Goal: Information Seeking & Learning: Learn about a topic

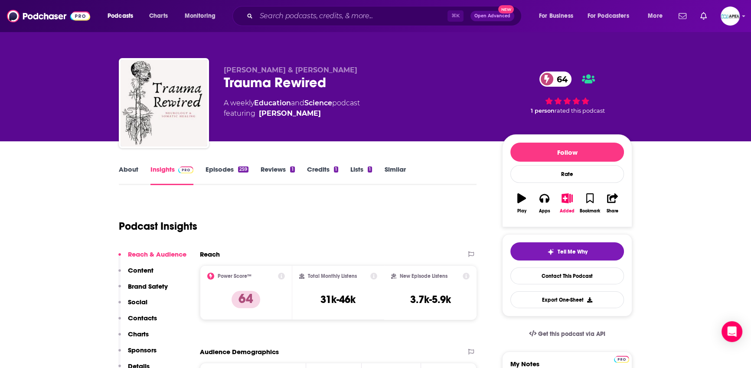
click at [119, 172] on link "About" at bounding box center [129, 175] width 20 height 20
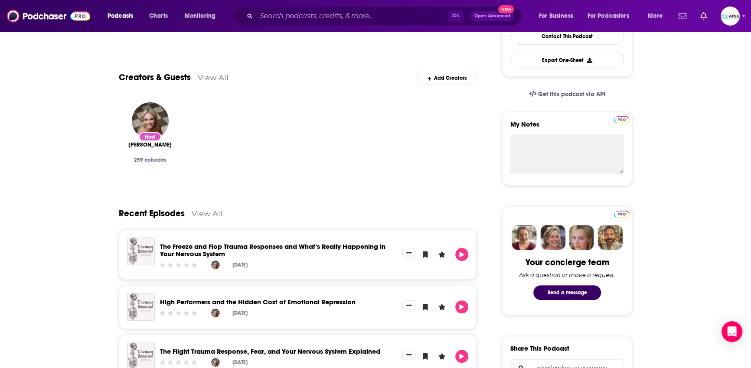
scroll to position [248, 0]
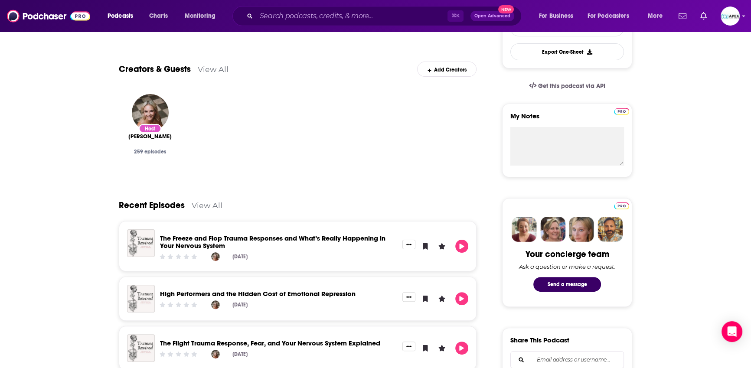
click at [183, 240] on link "The Freeze and Flop Trauma Responses and What’s Really Happening in Your Nervou…" at bounding box center [273, 242] width 226 height 16
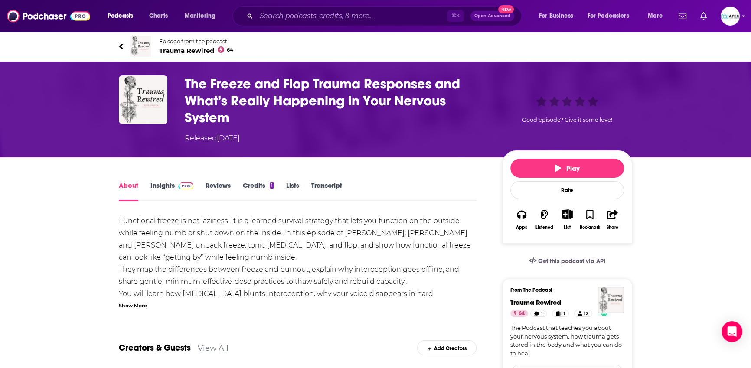
click at [171, 186] on link "Insights" at bounding box center [172, 191] width 43 height 20
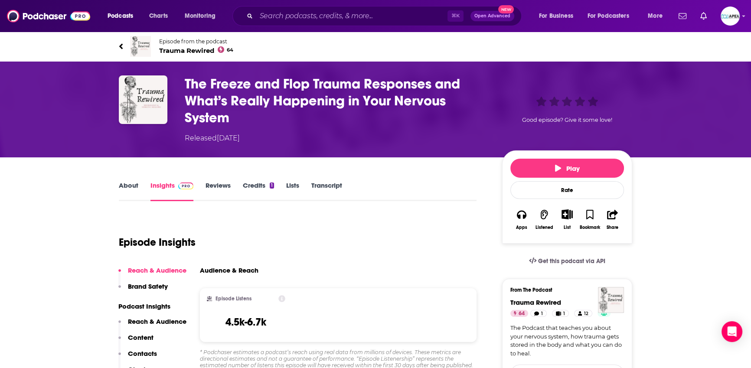
click at [134, 190] on link "About" at bounding box center [129, 191] width 20 height 20
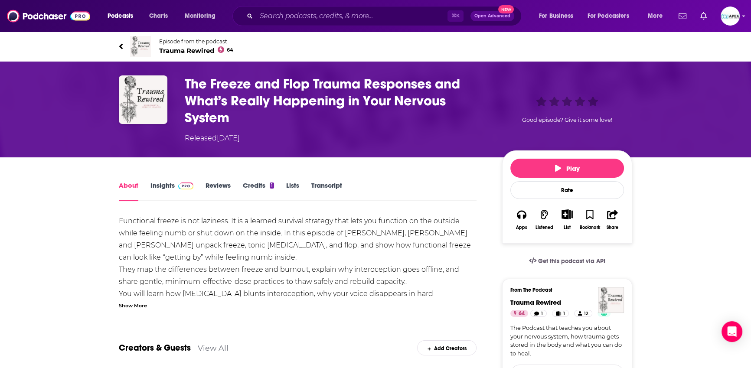
click at [122, 43] on icon at bounding box center [121, 46] width 4 height 9
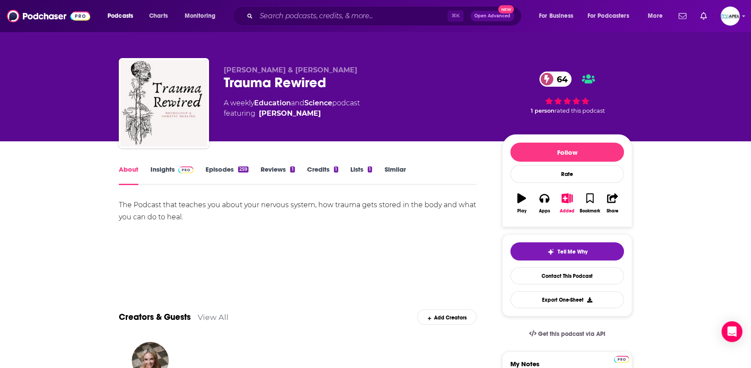
click at [208, 167] on link "Episodes 259" at bounding box center [227, 175] width 43 height 20
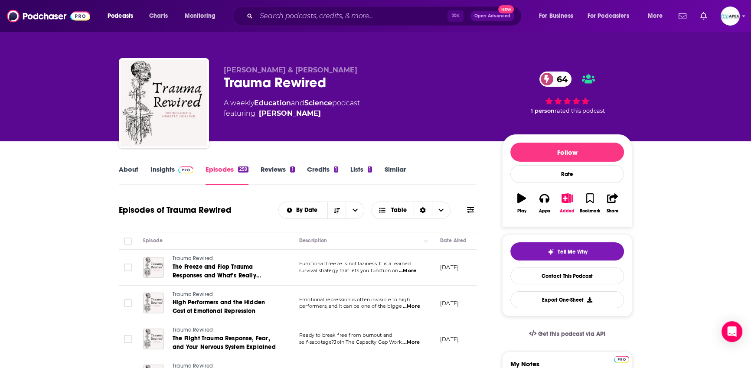
click at [155, 170] on link "Insights" at bounding box center [172, 175] width 43 height 20
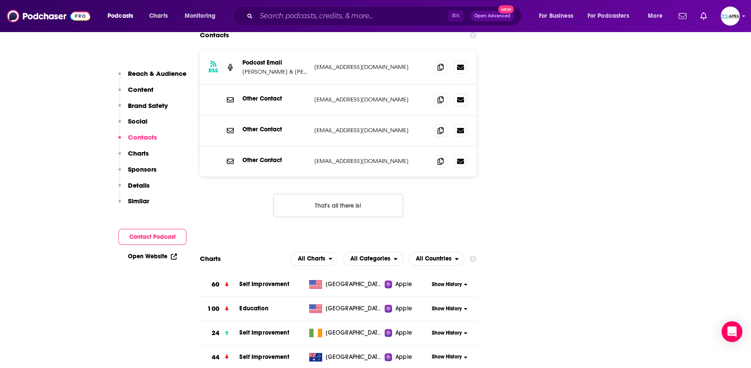
scroll to position [905, 0]
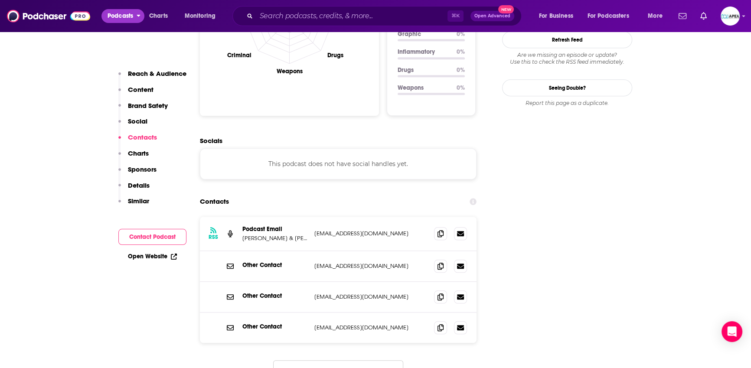
click at [123, 15] on span "Podcasts" at bounding box center [121, 16] width 26 height 12
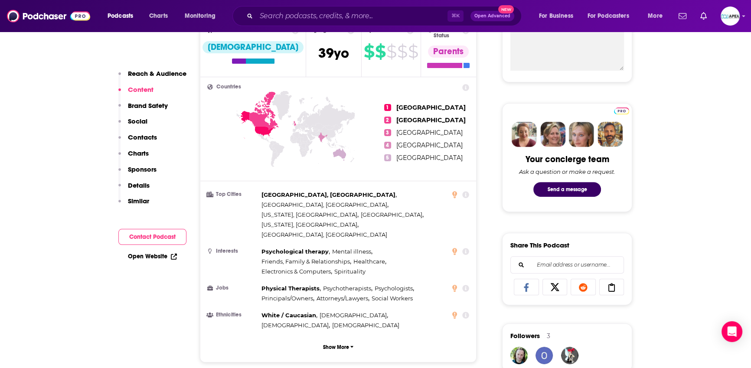
scroll to position [0, 0]
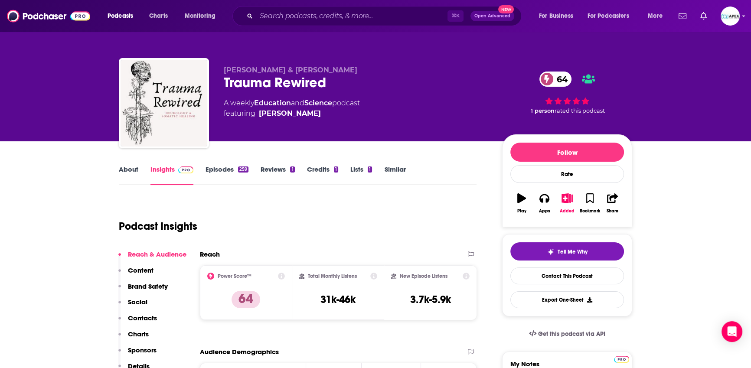
click at [231, 171] on link "Episodes 259" at bounding box center [227, 175] width 43 height 20
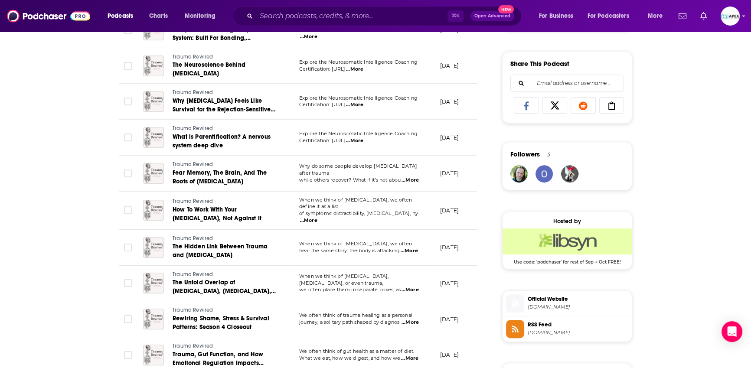
scroll to position [537, 0]
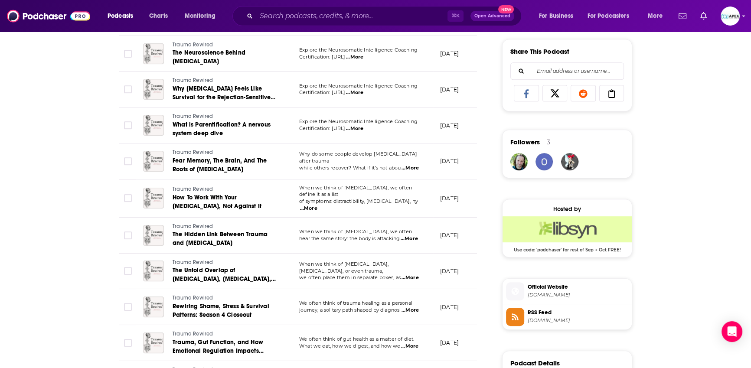
click at [549, 294] on span "[DOMAIN_NAME]" at bounding box center [578, 295] width 101 height 7
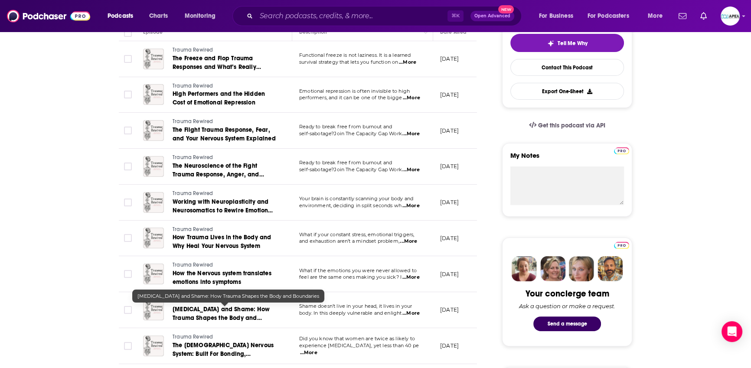
scroll to position [0, 0]
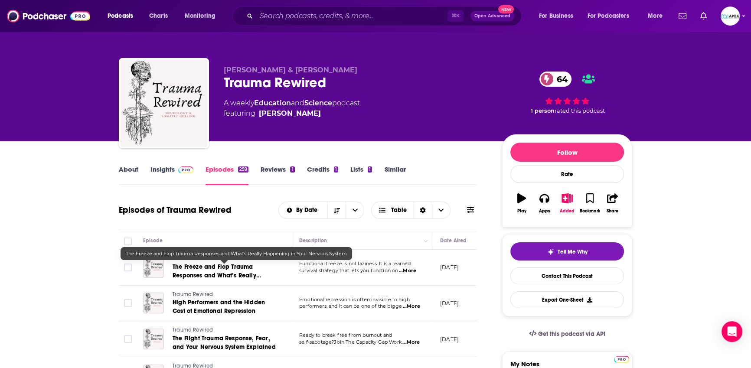
click at [238, 275] on span "The Freeze and Flop Trauma Responses and What’s Really Happening in Your Nervou…" at bounding box center [223, 275] width 100 height 25
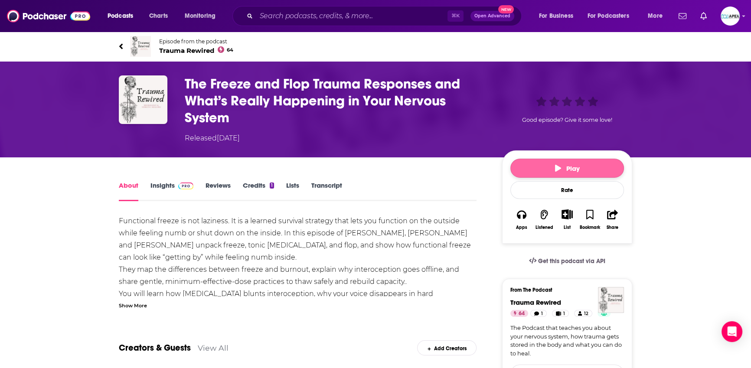
click at [570, 164] on span "Play" at bounding box center [567, 168] width 25 height 8
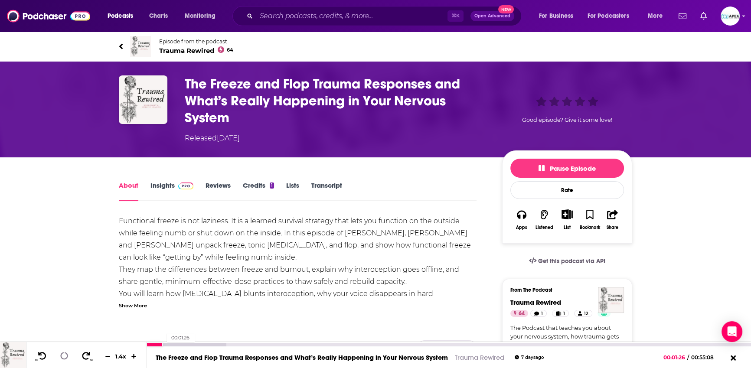
click at [162, 344] on div at bounding box center [186, 344] width 79 height 3
click at [196, 345] on div at bounding box center [186, 344] width 79 height 3
click at [233, 344] on div at bounding box center [204, 344] width 115 height 3
click at [266, 344] on div at bounding box center [222, 344] width 150 height 3
click at [307, 346] on div "00:14:39" at bounding box center [449, 344] width 604 height 3
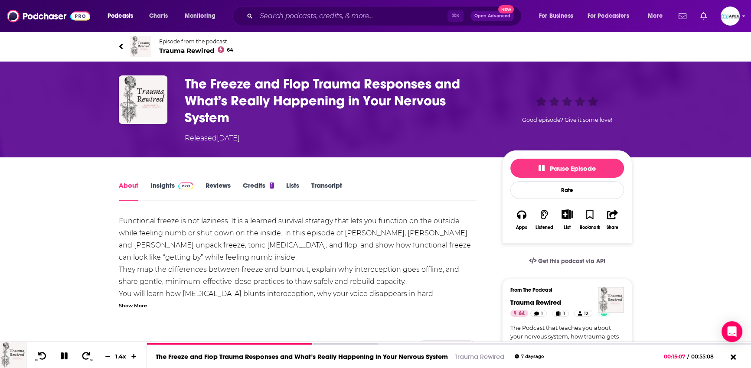
click at [161, 184] on link "Insights" at bounding box center [172, 191] width 43 height 20
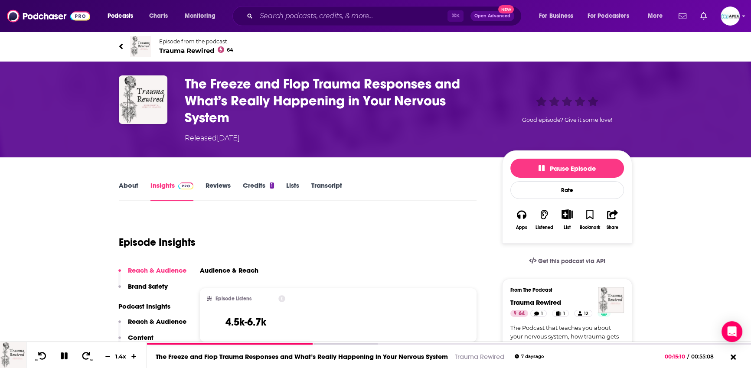
click at [122, 47] on icon at bounding box center [120, 46] width 3 height 6
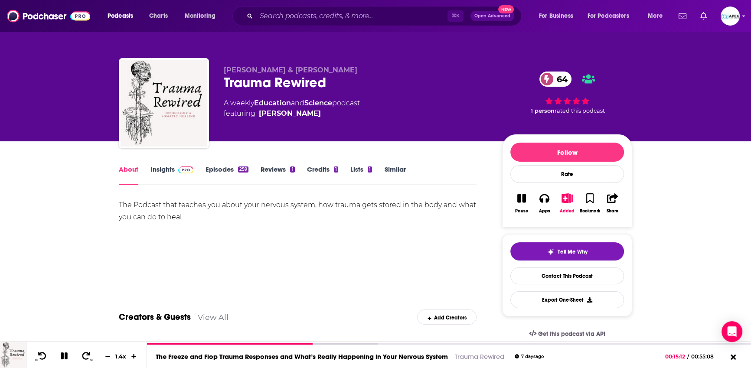
click at [164, 176] on link "Insights" at bounding box center [172, 175] width 43 height 20
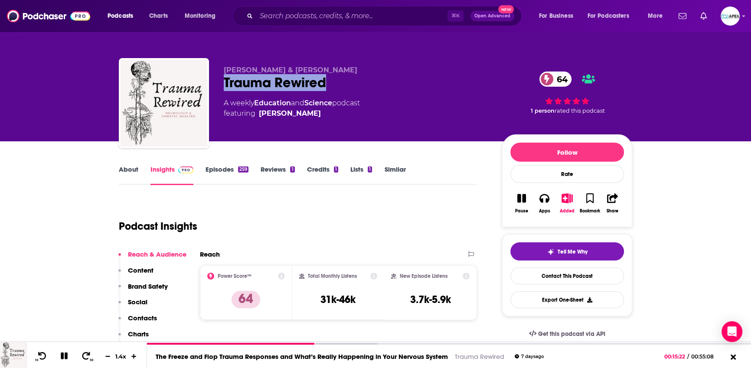
drag, startPoint x: 225, startPoint y: 82, endPoint x: 332, endPoint y: 85, distance: 107.6
click at [332, 85] on div "Trauma Rewired 64" at bounding box center [356, 82] width 265 height 17
drag, startPoint x: 332, startPoint y: 85, endPoint x: 222, endPoint y: 80, distance: 110.3
click at [222, 80] on div "[PERSON_NAME] & [PERSON_NAME] Rewired 64 A weekly Education and Science podcast…" at bounding box center [376, 105] width 514 height 94
copy h2 "Trauma Rewired"
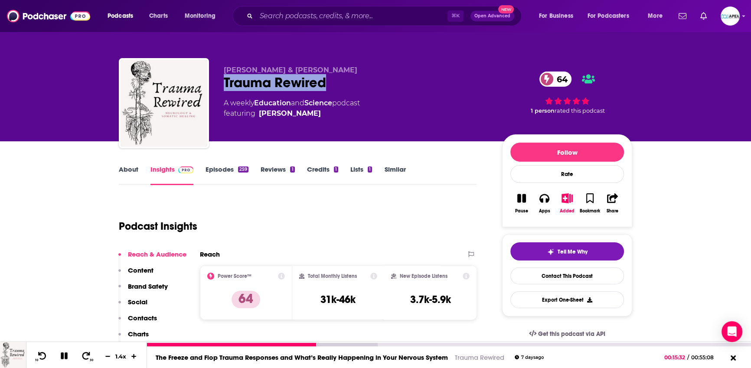
click at [65, 357] on icon at bounding box center [64, 356] width 8 height 8
drag, startPoint x: 337, startPoint y: 72, endPoint x: 224, endPoint y: 72, distance: 113.2
click at [224, 72] on p "[PERSON_NAME] & [PERSON_NAME]" at bounding box center [356, 70] width 265 height 8
copy span "[PERSON_NAME] & [PERSON_NAME]"
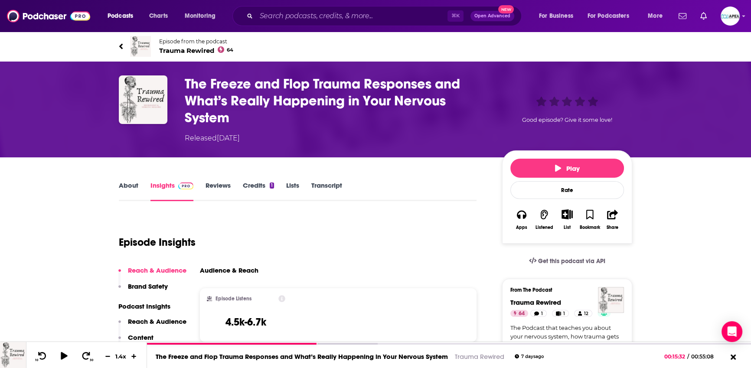
click at [140, 45] on img at bounding box center [140, 46] width 21 height 21
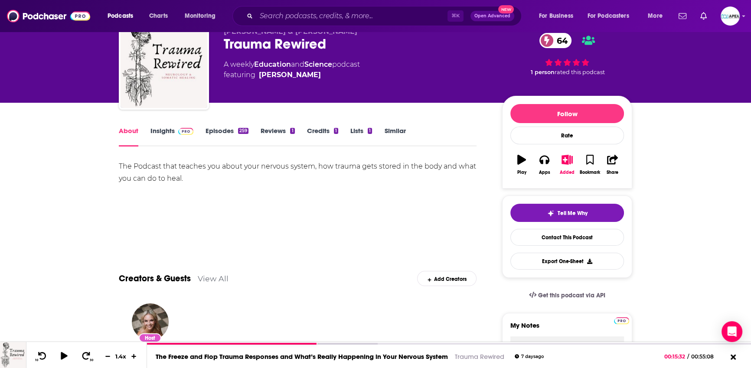
scroll to position [42, 0]
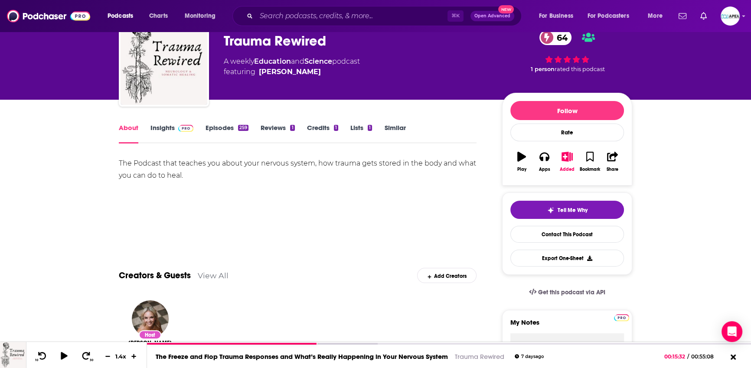
click at [161, 126] on link "Insights" at bounding box center [172, 134] width 43 height 20
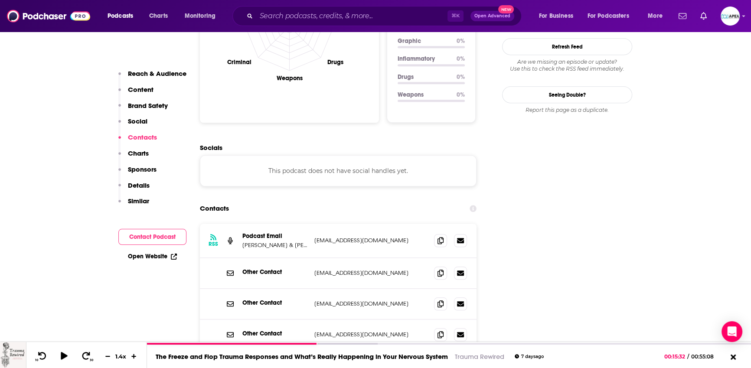
scroll to position [900, 0]
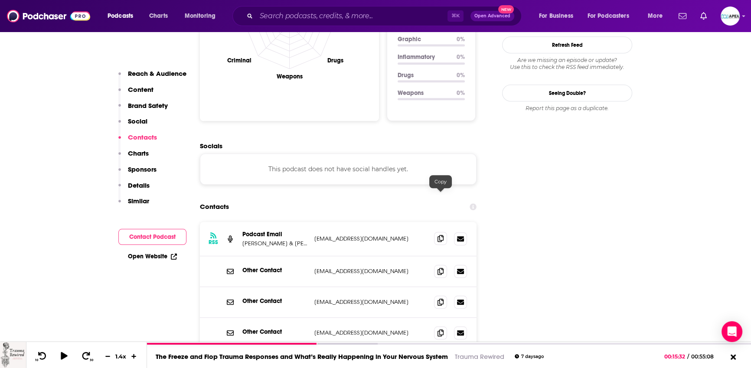
click at [439, 235] on icon at bounding box center [441, 238] width 6 height 7
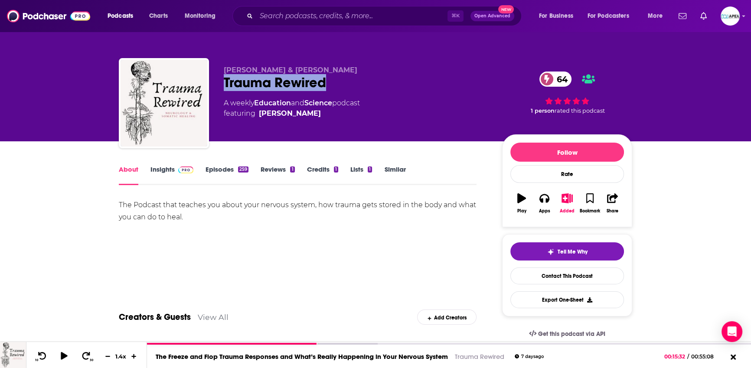
drag, startPoint x: 221, startPoint y: 82, endPoint x: 356, endPoint y: 88, distance: 134.6
click at [356, 88] on div "[PERSON_NAME] & [PERSON_NAME] Rewired 64 A weekly Education and Science podcast…" at bounding box center [376, 105] width 514 height 94
copy h1 "Trauma Rewired"
click at [568, 200] on icon "button" at bounding box center [567, 198] width 11 height 10
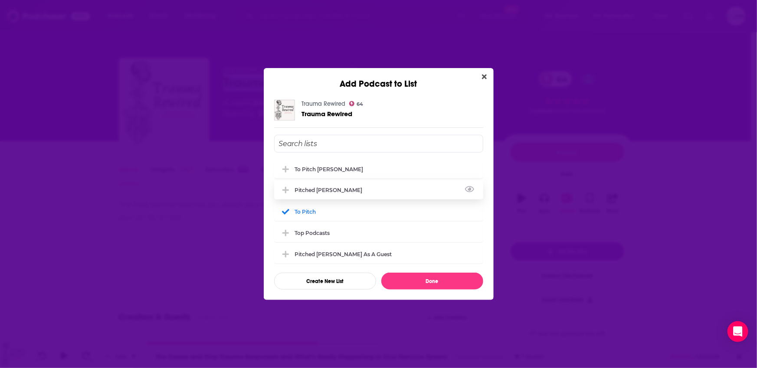
click at [311, 193] on div "Pitched [PERSON_NAME]" at bounding box center [331, 190] width 73 height 7
drag, startPoint x: 286, startPoint y: 213, endPoint x: 294, endPoint y: 220, distance: 11.0
click at [286, 213] on icon "Add Podcast To List" at bounding box center [285, 212] width 7 height 8
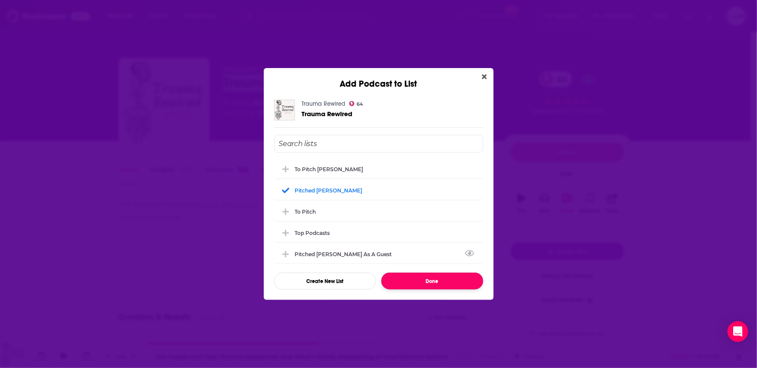
click at [410, 283] on button "Done" at bounding box center [432, 281] width 102 height 17
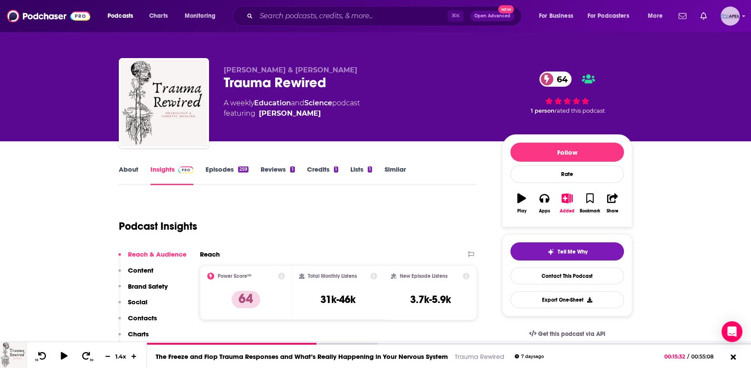
click at [740, 18] on div "Logged in as Apex" at bounding box center [730, 16] width 19 height 19
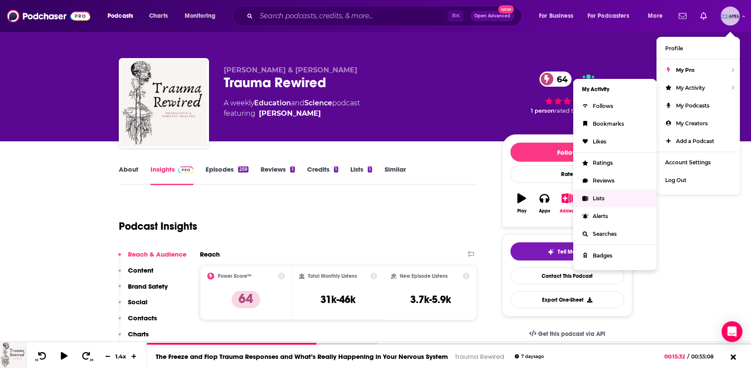
click at [600, 196] on span "Lists" at bounding box center [599, 198] width 12 height 7
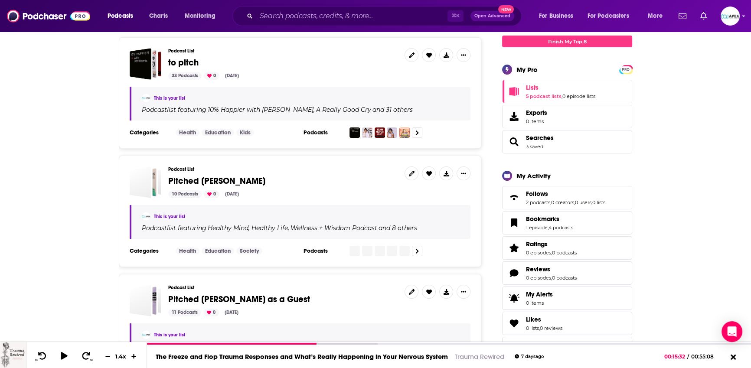
scroll to position [281, 0]
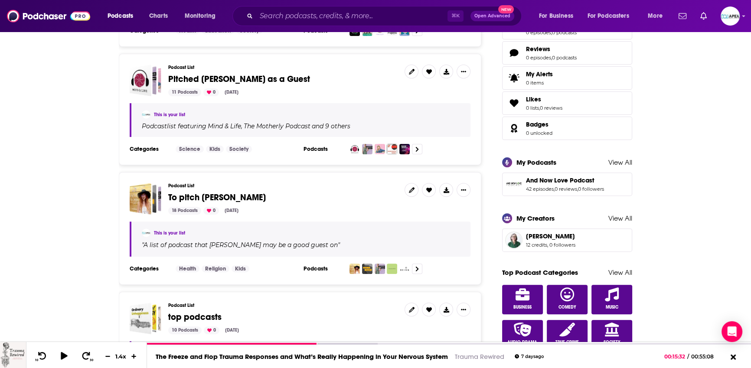
click at [277, 207] on div "18 Podcasts 0 [DATE]" at bounding box center [282, 211] width 229 height 8
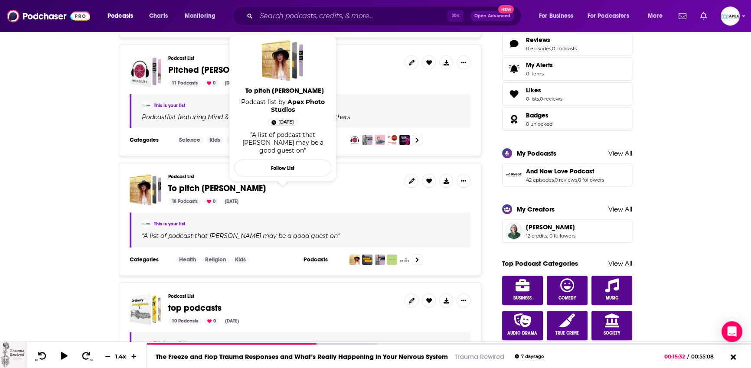
click at [219, 188] on span "To pitch [PERSON_NAME]" at bounding box center [217, 188] width 98 height 11
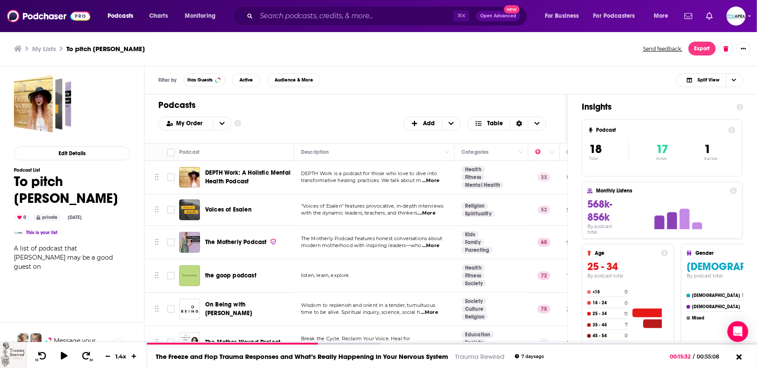
click at [241, 214] on div "Voices of Esalen" at bounding box center [250, 210] width 90 height 21
click at [242, 212] on span "Voices of Esalen" at bounding box center [228, 209] width 46 height 7
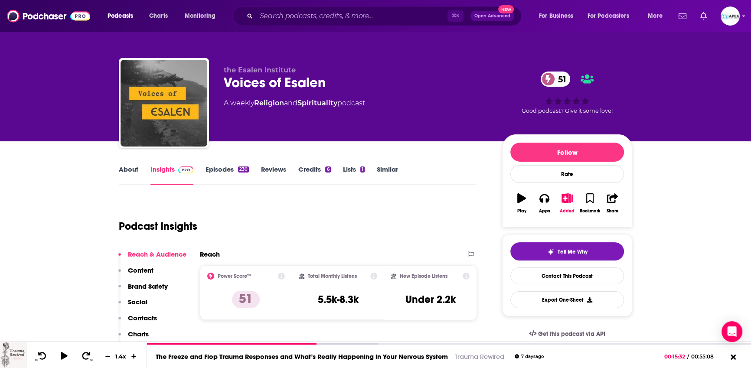
click at [138, 170] on link "About" at bounding box center [129, 175] width 20 height 20
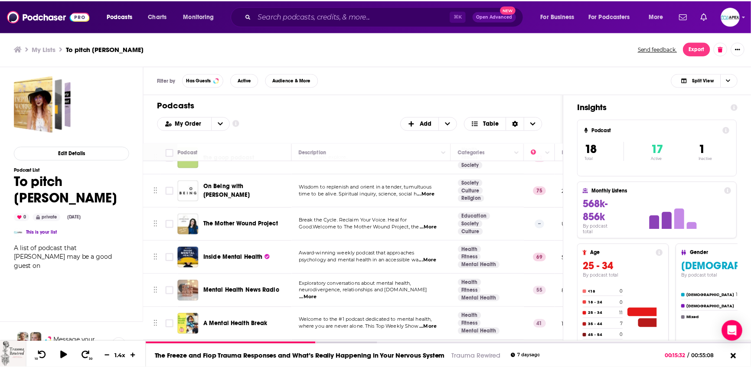
scroll to position [129, 0]
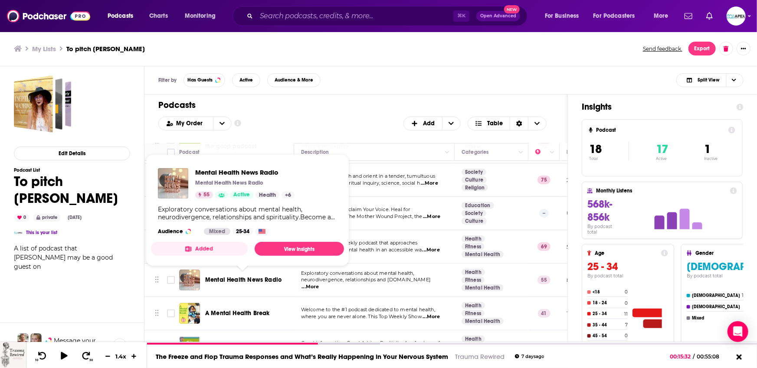
click at [238, 282] on span "Mental Health News Radio" at bounding box center [243, 279] width 76 height 7
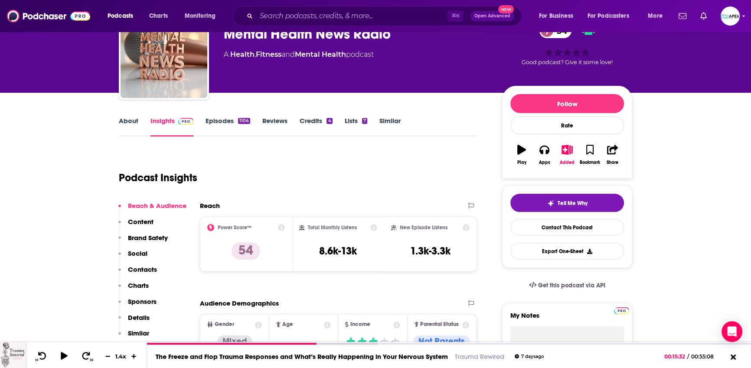
scroll to position [33, 0]
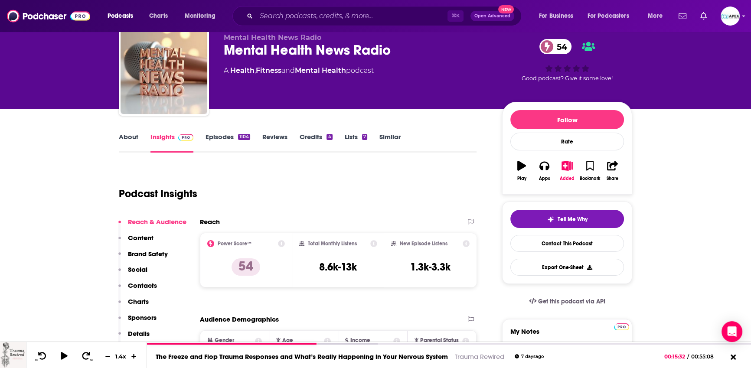
click at [125, 134] on link "About" at bounding box center [129, 143] width 20 height 20
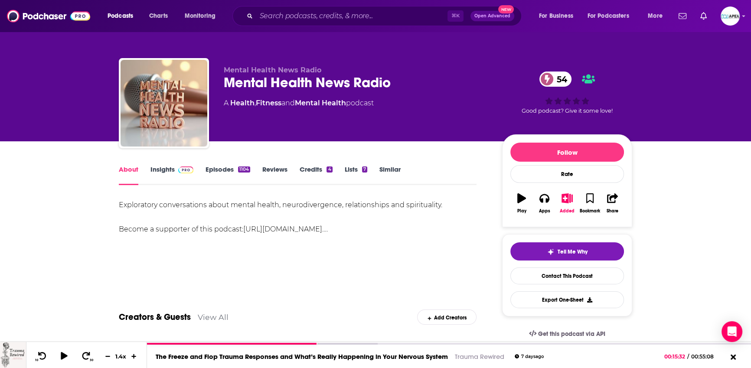
click at [327, 232] on link "[URL][DOMAIN_NAME]…" at bounding box center [284, 229] width 83 height 8
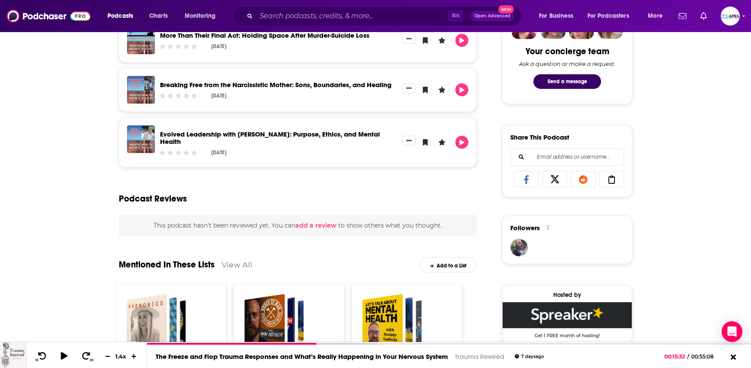
scroll to position [593, 0]
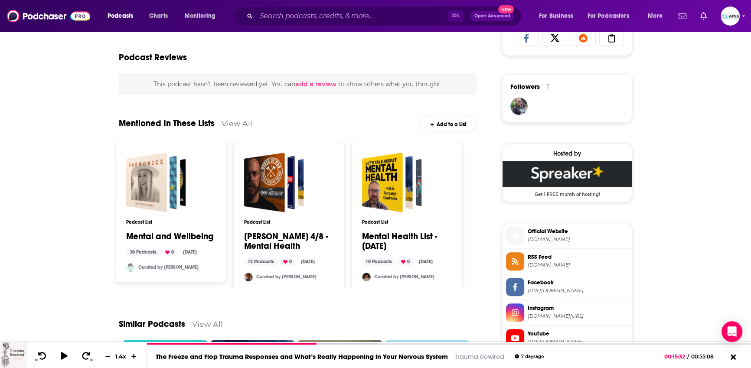
click at [564, 241] on span "[DOMAIN_NAME]" at bounding box center [578, 239] width 101 height 7
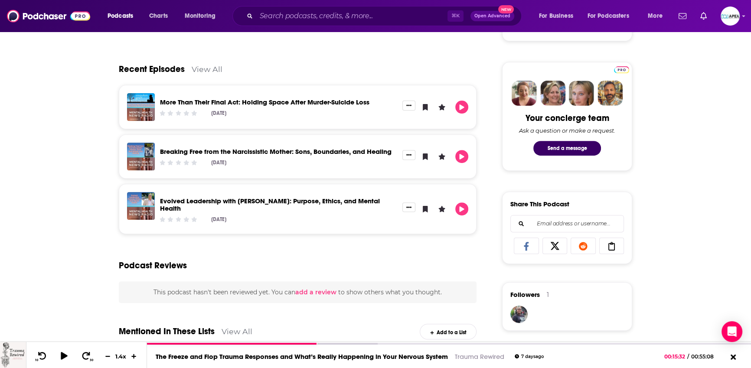
scroll to position [0, 0]
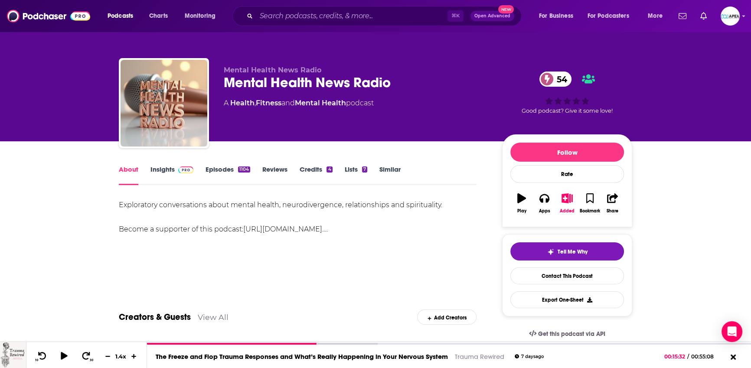
click at [164, 174] on link "Insights" at bounding box center [172, 175] width 43 height 20
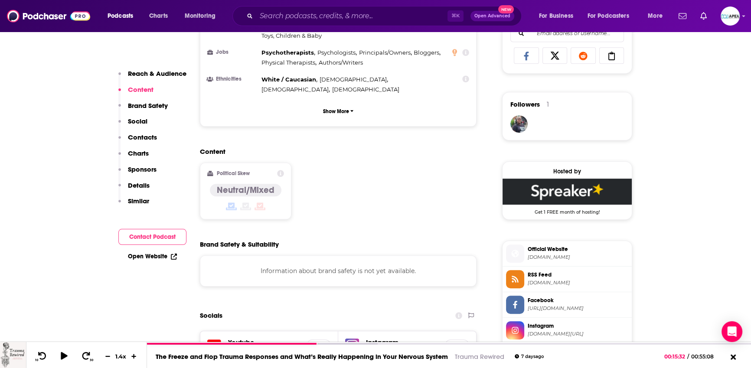
scroll to position [667, 0]
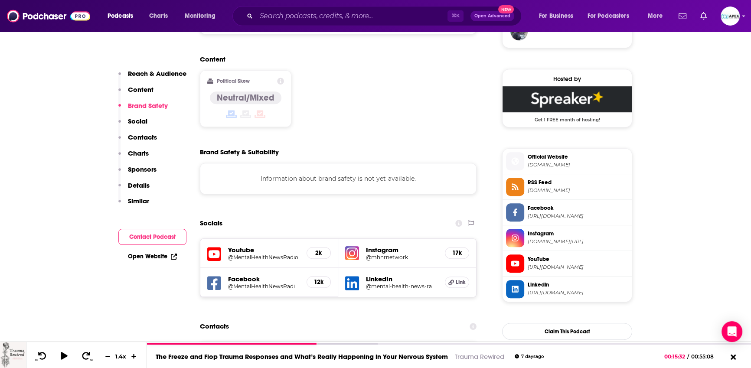
click at [532, 271] on span "[URL][DOMAIN_NAME]" at bounding box center [578, 267] width 101 height 7
click at [381, 254] on h5 "@mhnrnetwork" at bounding box center [402, 257] width 72 height 7
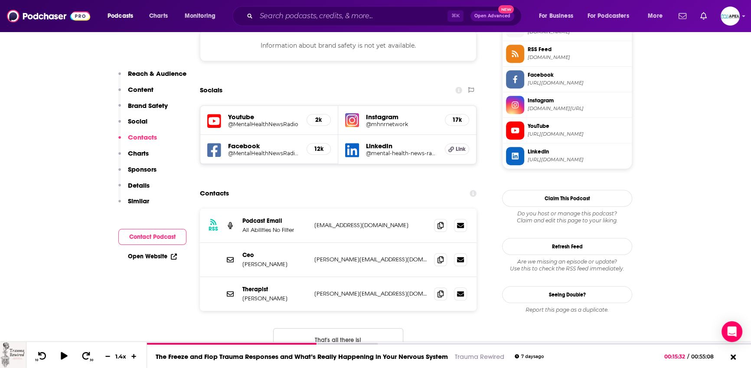
scroll to position [741, 0]
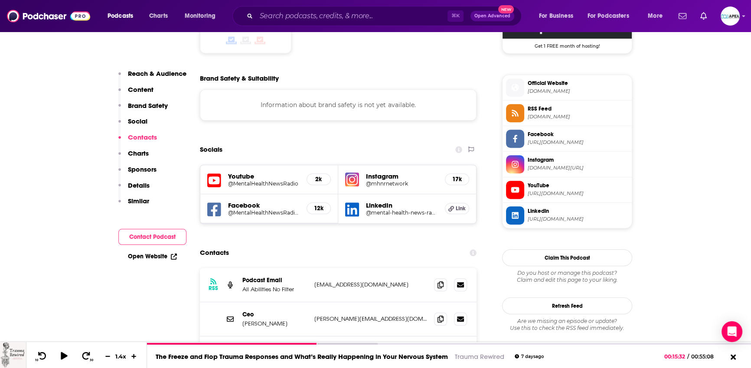
click at [552, 93] on span "[DOMAIN_NAME]" at bounding box center [578, 91] width 101 height 7
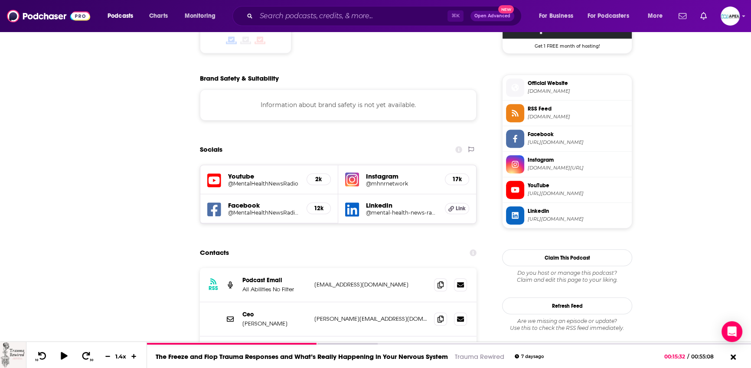
scroll to position [0, 0]
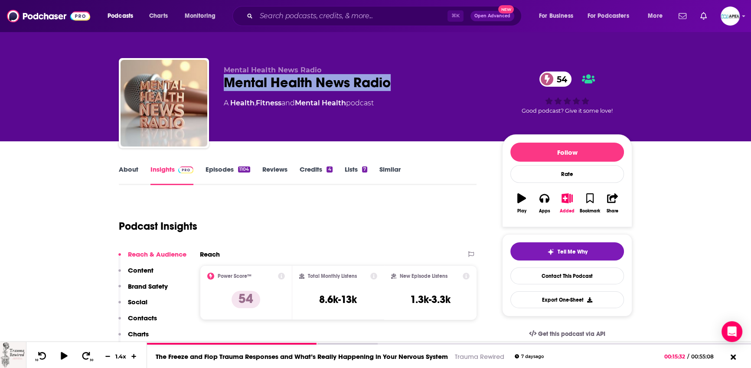
drag, startPoint x: 227, startPoint y: 80, endPoint x: 413, endPoint y: 89, distance: 186.3
click at [413, 89] on div "Mental Health News Radio 54" at bounding box center [356, 82] width 265 height 17
copy h2 "Mental Health News Radio"
